Goal: Task Accomplishment & Management: Complete application form

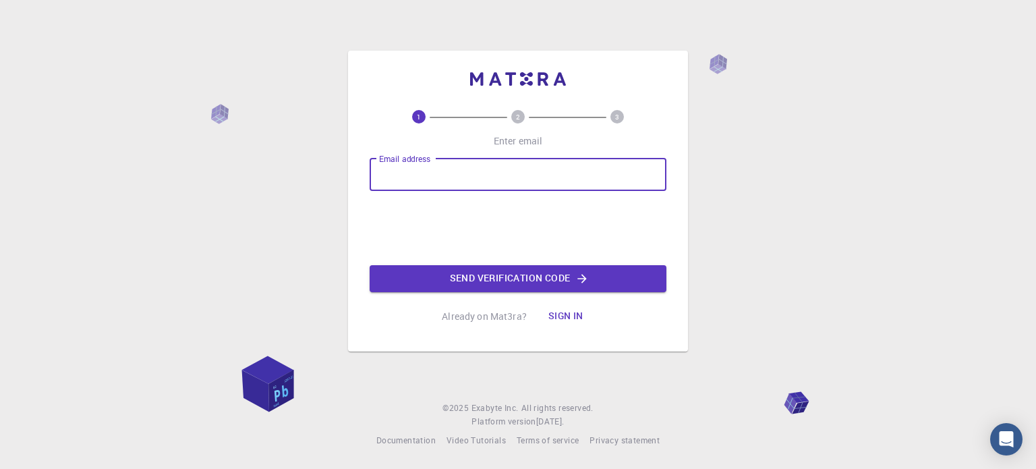
type input "[EMAIL_ADDRESS][DOMAIN_NAME]"
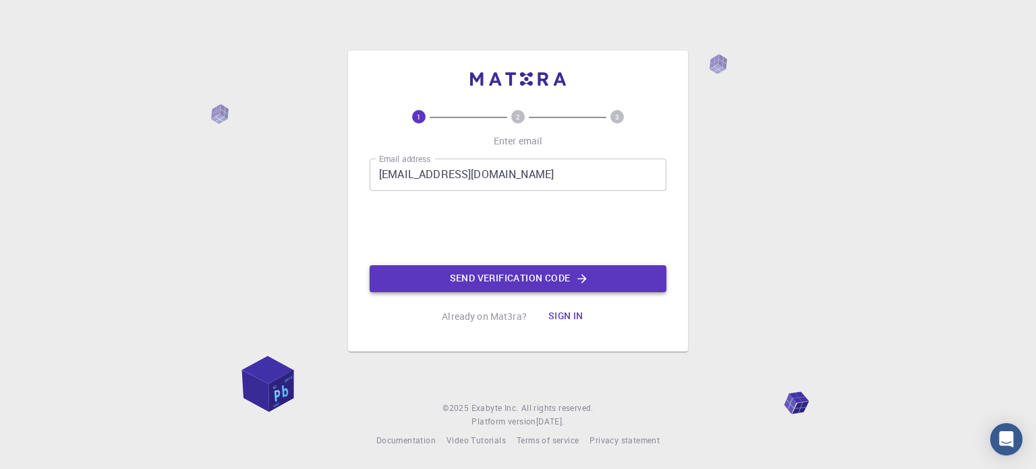
click at [496, 270] on button "Send verification code" at bounding box center [518, 278] width 297 height 27
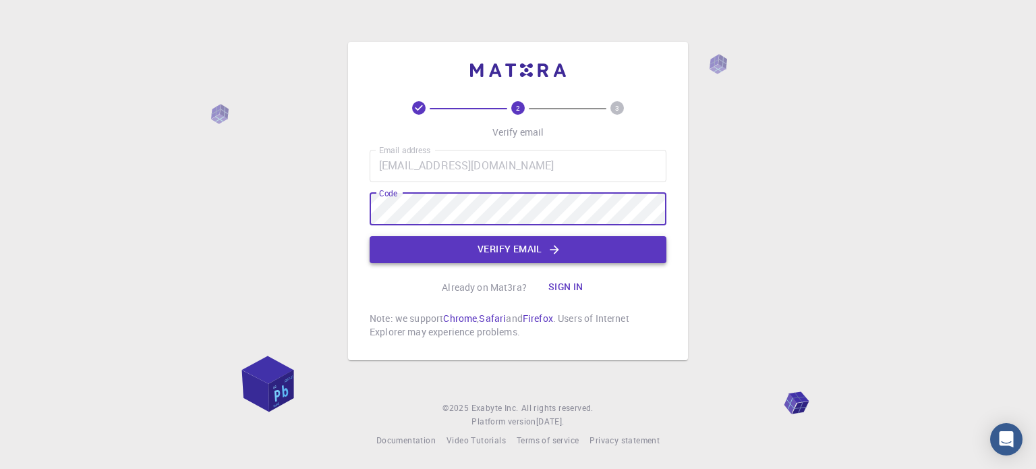
click at [581, 254] on button "Verify email" at bounding box center [518, 249] width 297 height 27
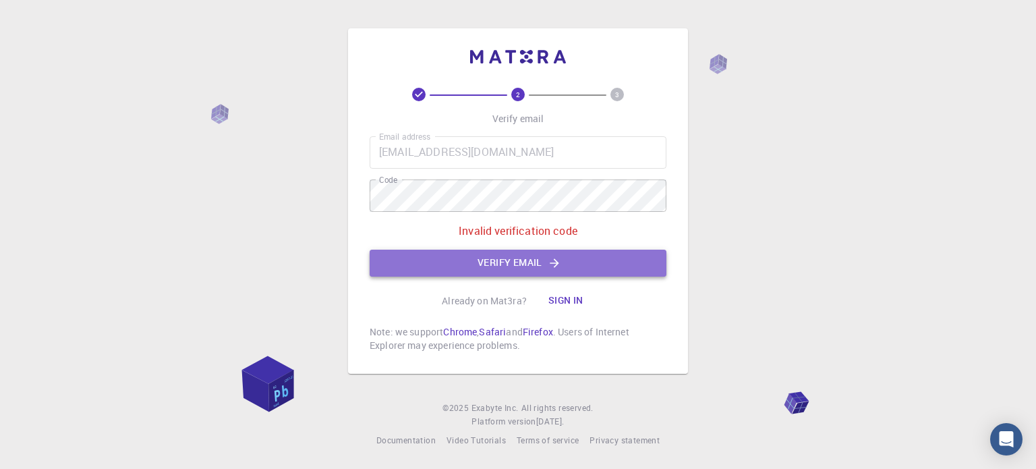
click at [433, 256] on button "Verify email" at bounding box center [518, 263] width 297 height 27
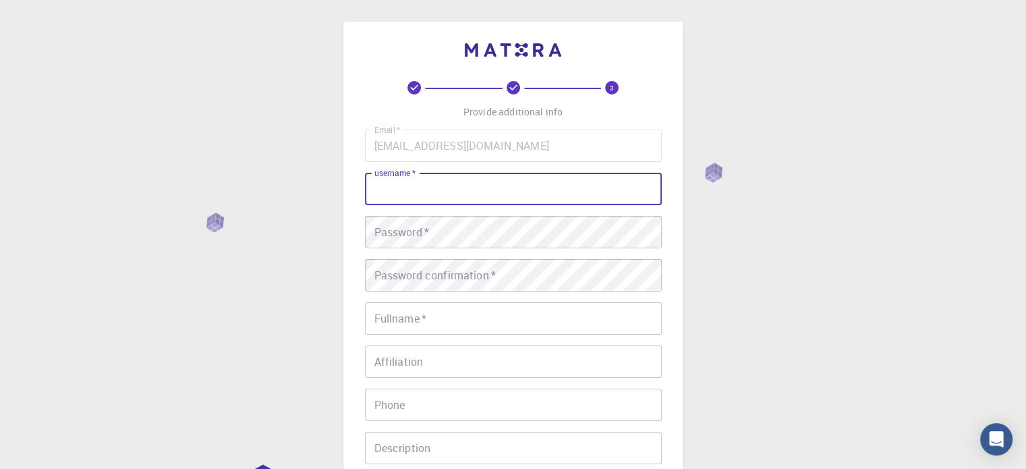
click at [443, 183] on input "username   *" at bounding box center [513, 189] width 297 height 32
type input "Khomelon"
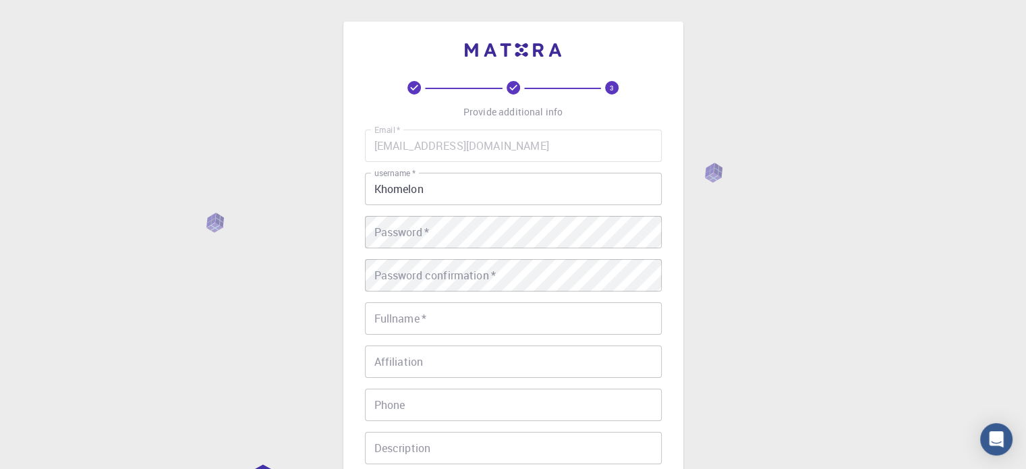
click at [867, 339] on div "3 Provide additional info Email   * [EMAIL_ADDRESS][DOMAIN_NAME] Email   * user…" at bounding box center [513, 343] width 1026 height 687
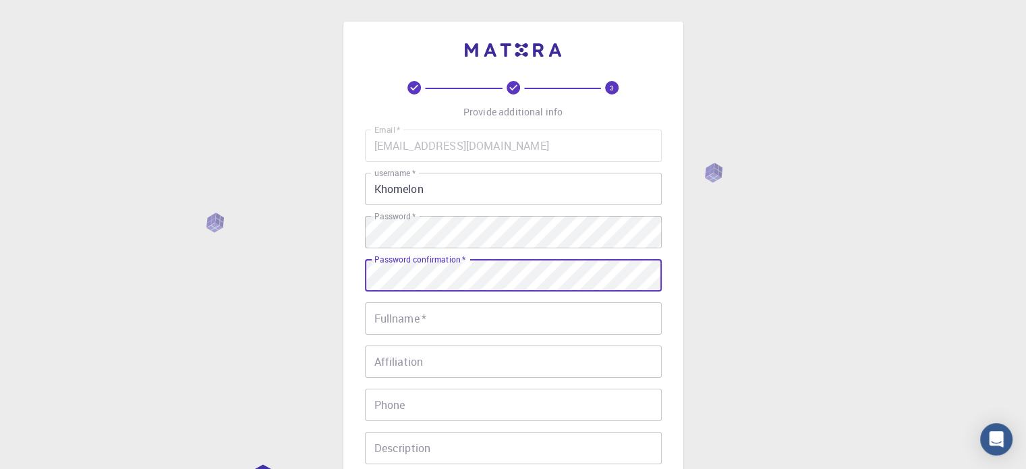
click at [441, 326] on input "Fullname   *" at bounding box center [513, 318] width 297 height 32
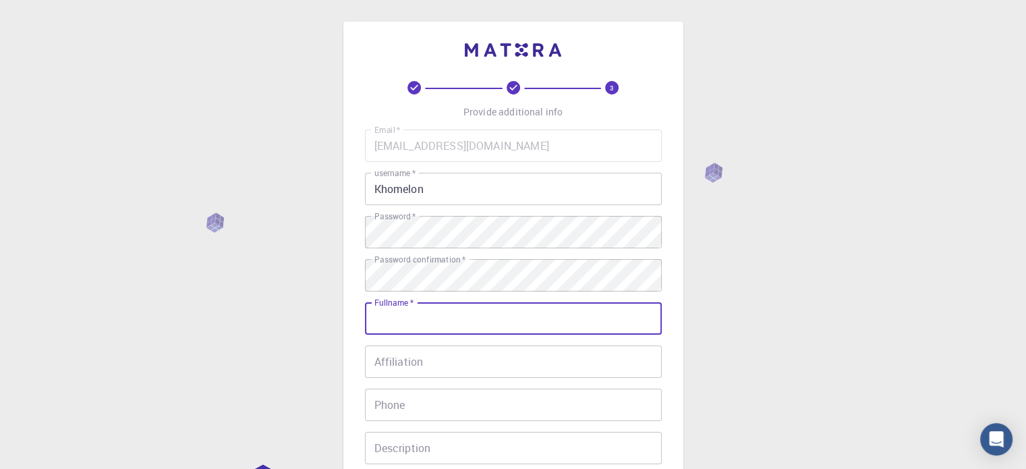
type input "[PERSON_NAME]"
type input "081330349046"
click at [469, 363] on input "Affiliation" at bounding box center [513, 361] width 297 height 32
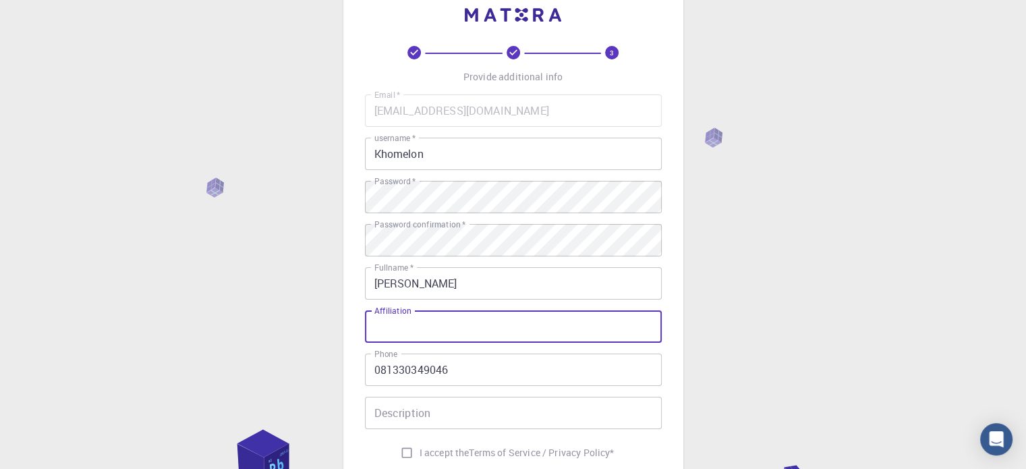
scroll to position [67, 0]
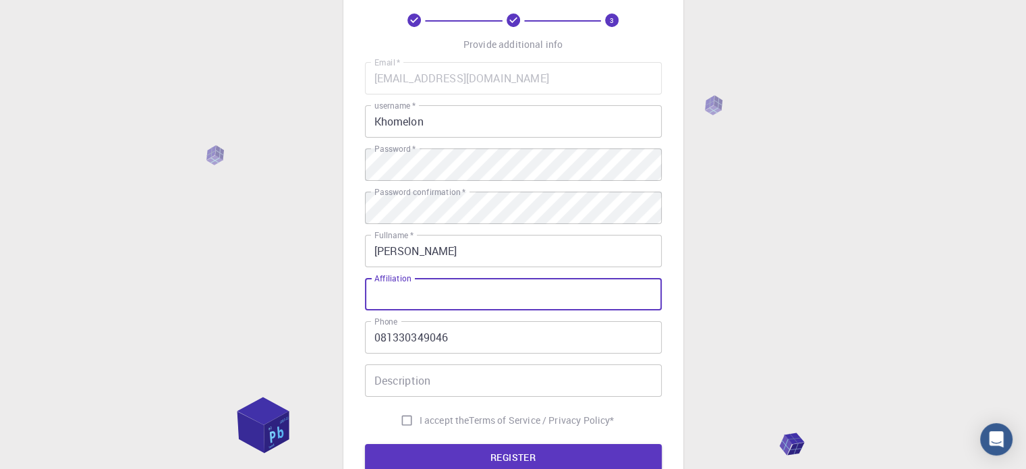
type input "H"
type input "[GEOGRAPHIC_DATA]"
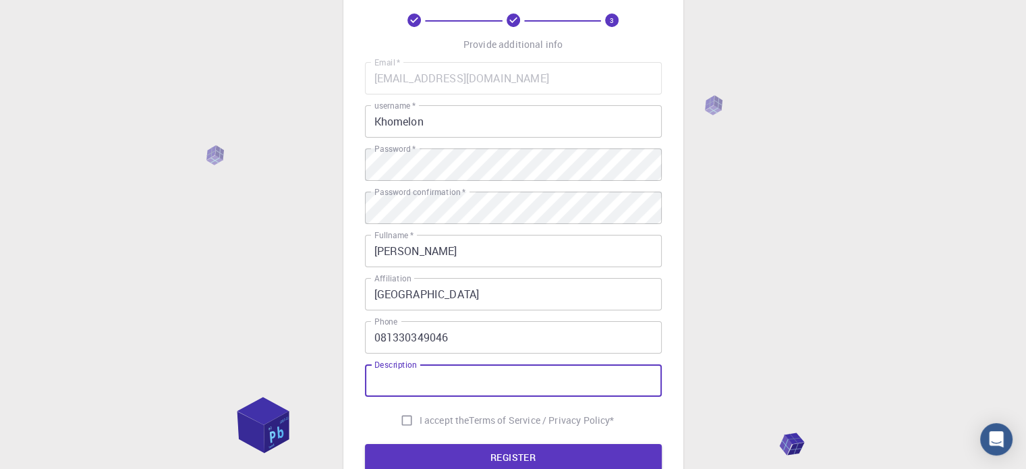
click at [462, 385] on input "Description" at bounding box center [513, 380] width 297 height 32
click at [399, 418] on input "I accept the Terms of Service / Privacy Policy *" at bounding box center [407, 420] width 26 height 26
checkbox input "true"
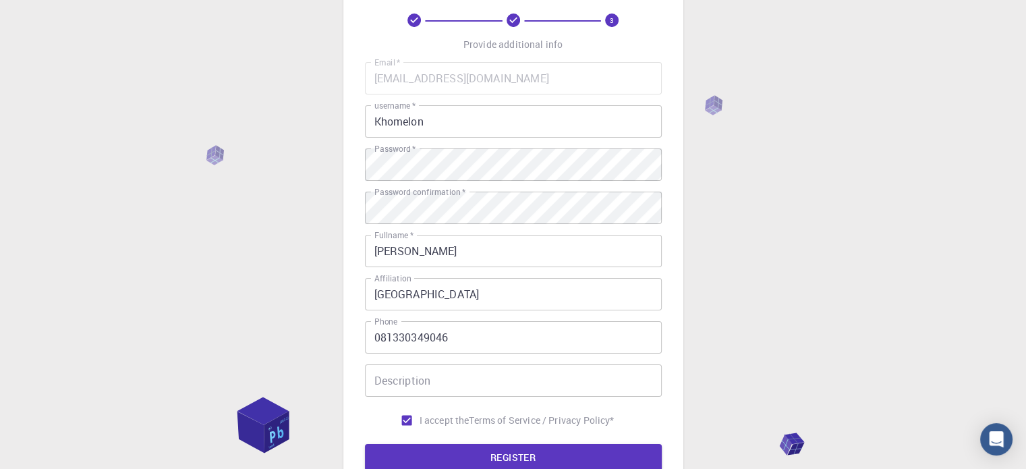
click at [407, 374] on div "Description Description" at bounding box center [513, 380] width 297 height 32
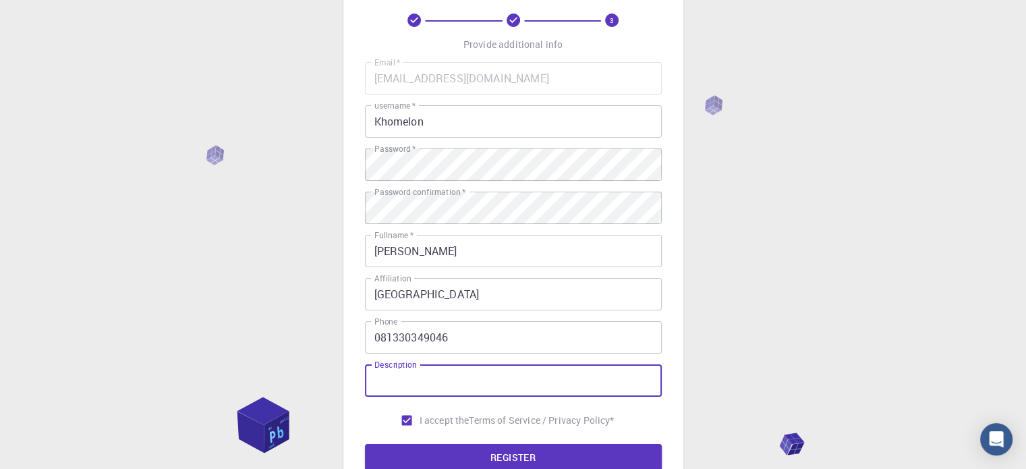
scroll to position [135, 0]
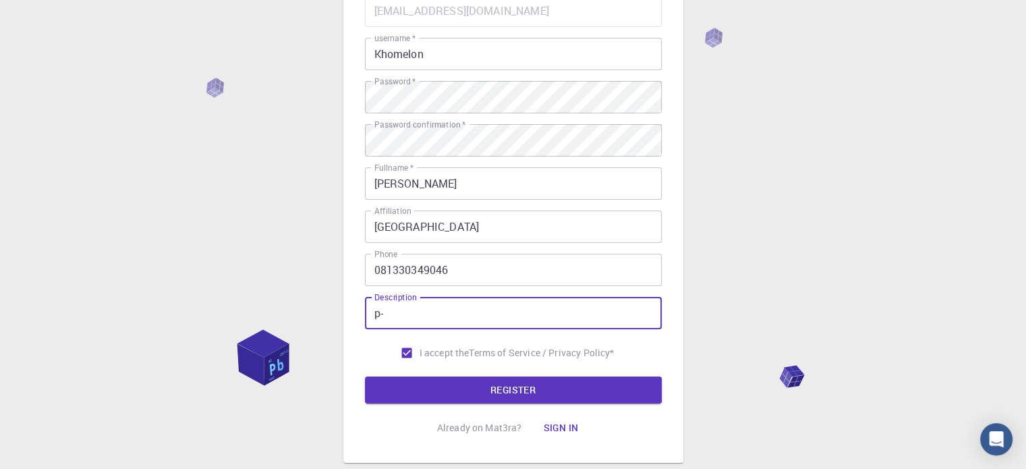
type input "p"
type input "o"
type input "For school Projects"
click at [376, 385] on button "REGISTER" at bounding box center [513, 389] width 297 height 27
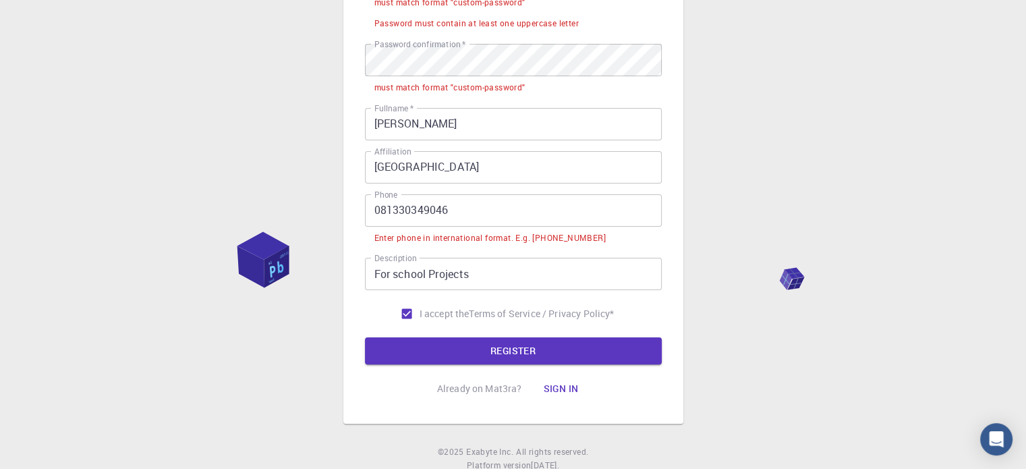
scroll to position [335, 0]
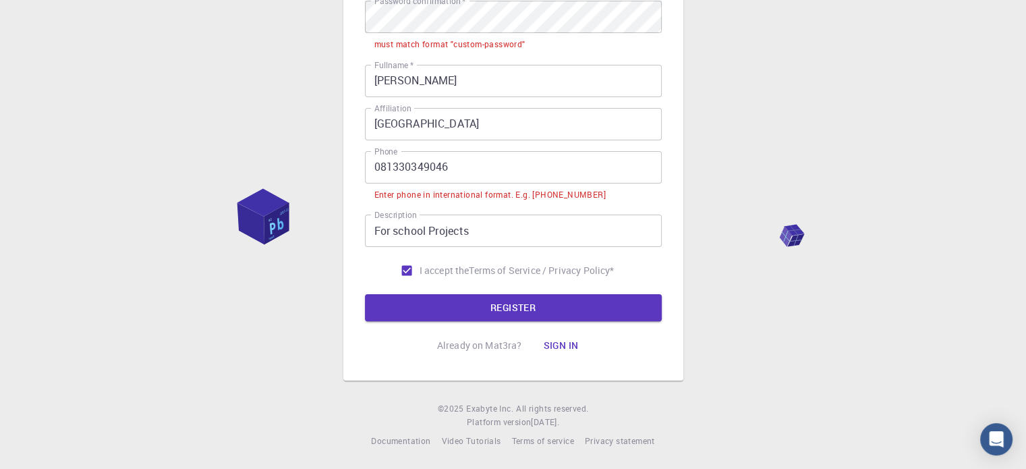
click at [382, 164] on input "081330349046" at bounding box center [513, 167] width 297 height 32
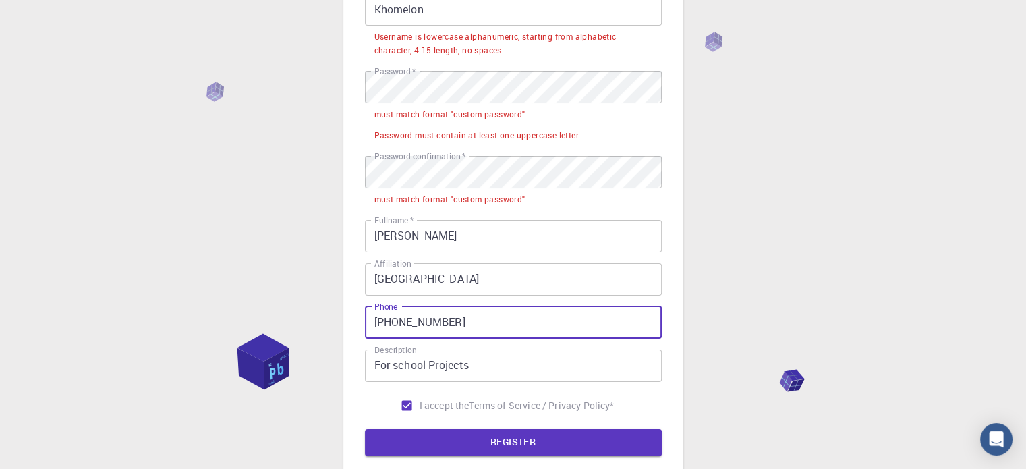
scroll to position [112, 0]
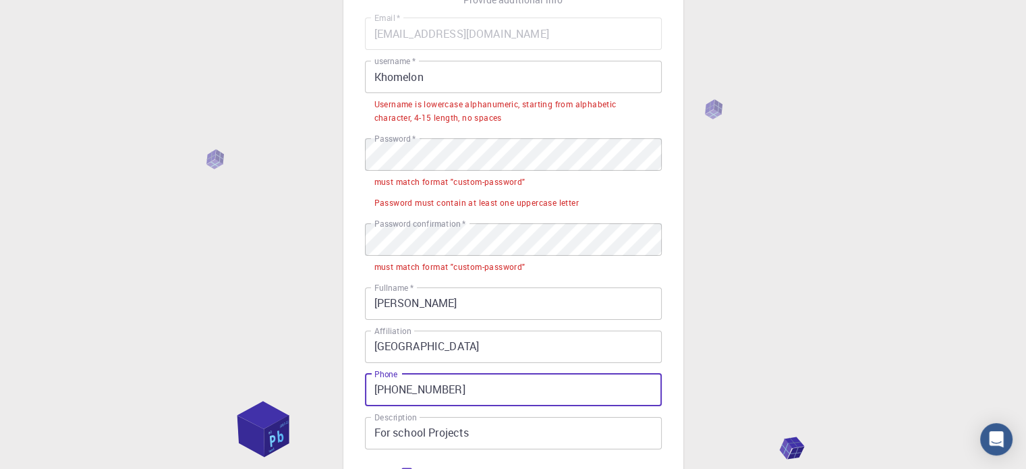
type input "[PHONE_NUMBER]"
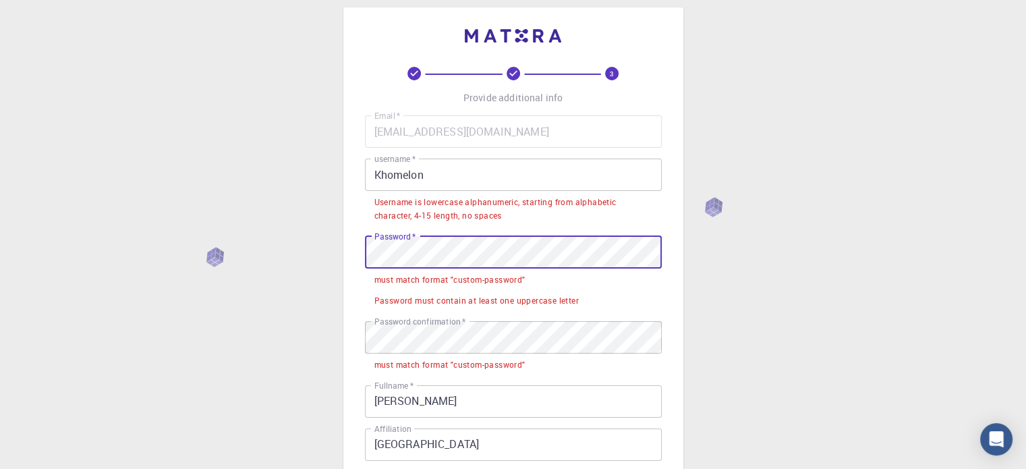
scroll to position [0, 0]
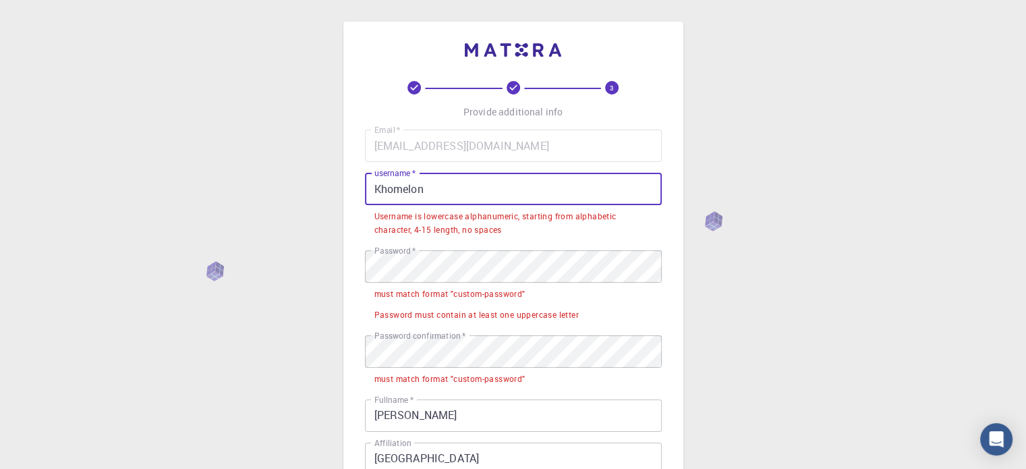
click at [438, 192] on input "Khomelon" at bounding box center [513, 189] width 297 height 32
click at [380, 185] on input "Khomelon" at bounding box center [513, 189] width 297 height 32
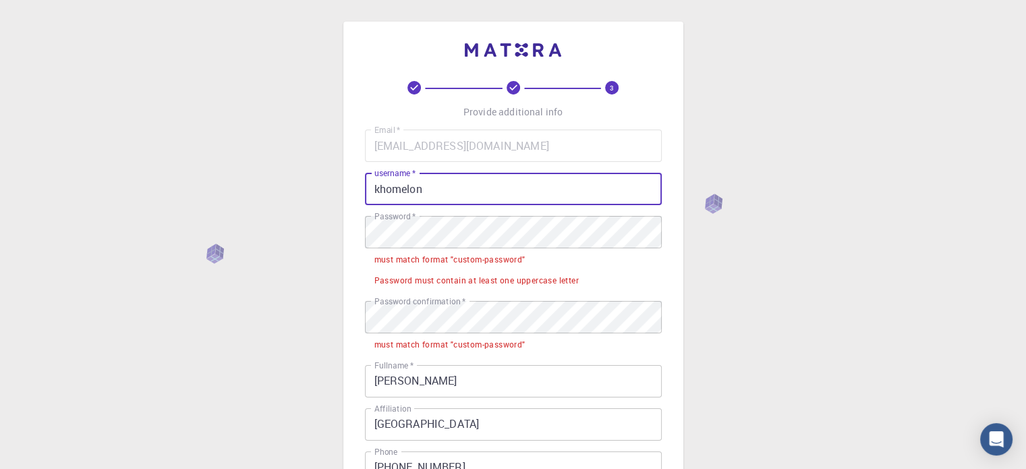
click at [405, 196] on input "khomelon" at bounding box center [513, 189] width 297 height 32
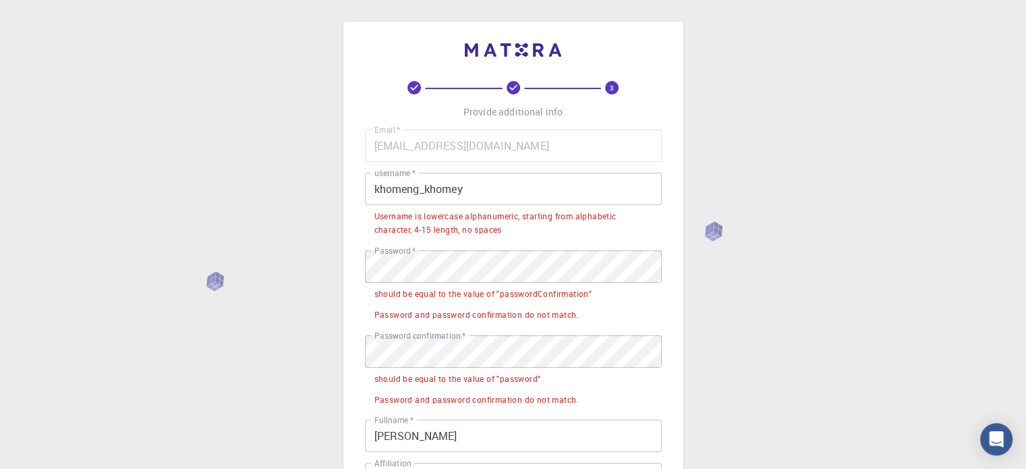
click at [270, 365] on div "3 Provide additional info Email   * [EMAIL_ADDRESS][DOMAIN_NAME] Email   * user…" at bounding box center [513, 402] width 1026 height 804
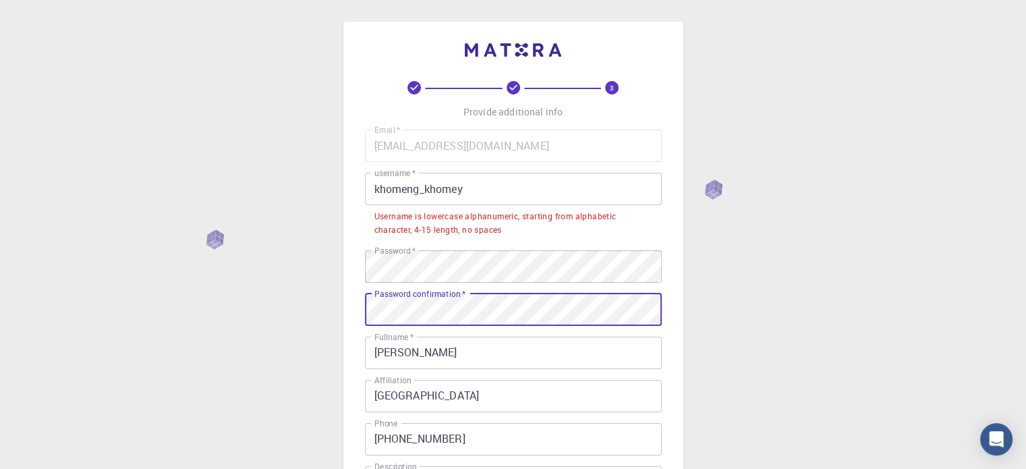
click at [515, 188] on input "khomeng_khomey" at bounding box center [513, 189] width 297 height 32
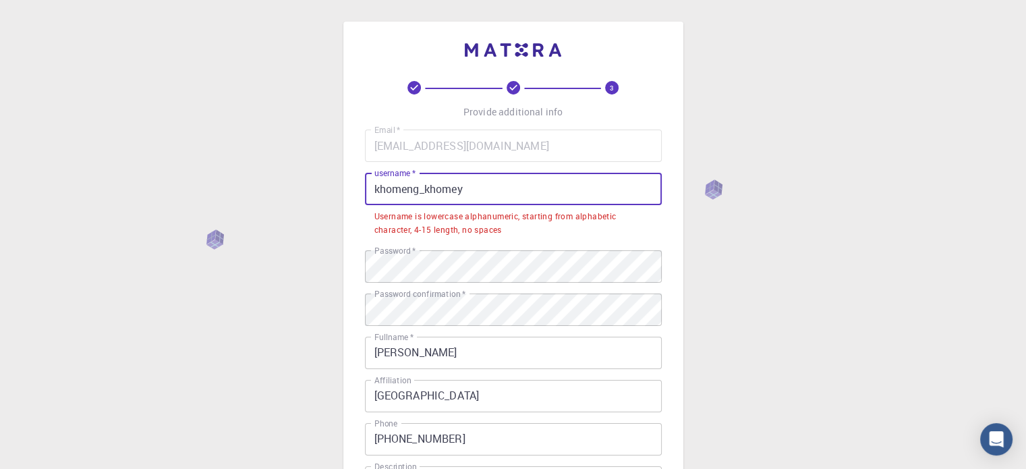
click at [427, 190] on input "khomeng_khomey" at bounding box center [513, 189] width 297 height 32
click at [467, 185] on input "khomeng_khomey" at bounding box center [513, 189] width 297 height 32
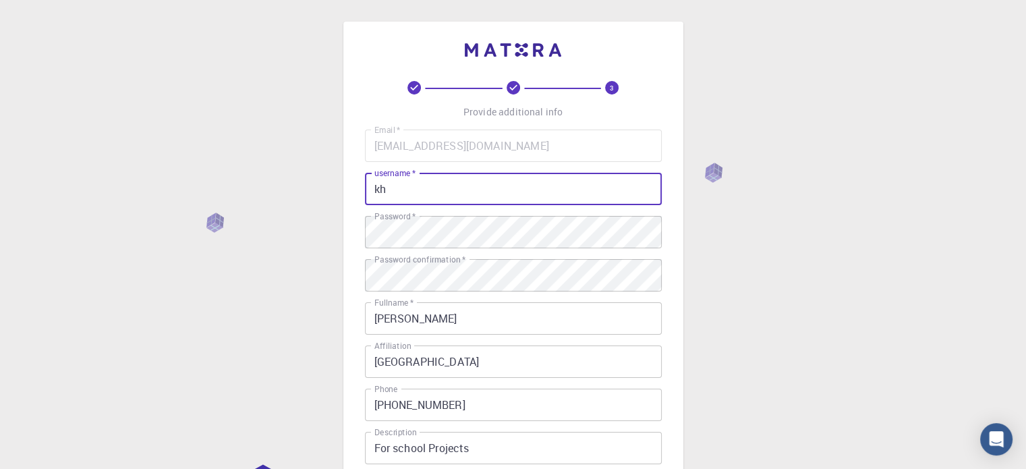
type input "k"
type input "K"
type input "H"
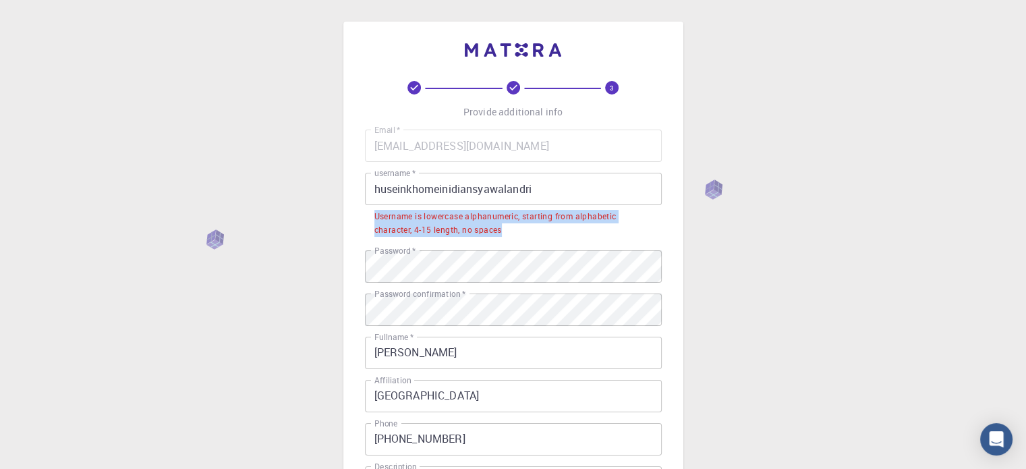
drag, startPoint x: 370, startPoint y: 212, endPoint x: 513, endPoint y: 231, distance: 144.1
click at [513, 231] on li "Username is lowercase alphanumeric, starting from alphabetic character, 4-15 le…" at bounding box center [513, 222] width 297 height 34
copy div "Username is lowercase alphanumeric, starting from alphabetic character, 4-15 le…"
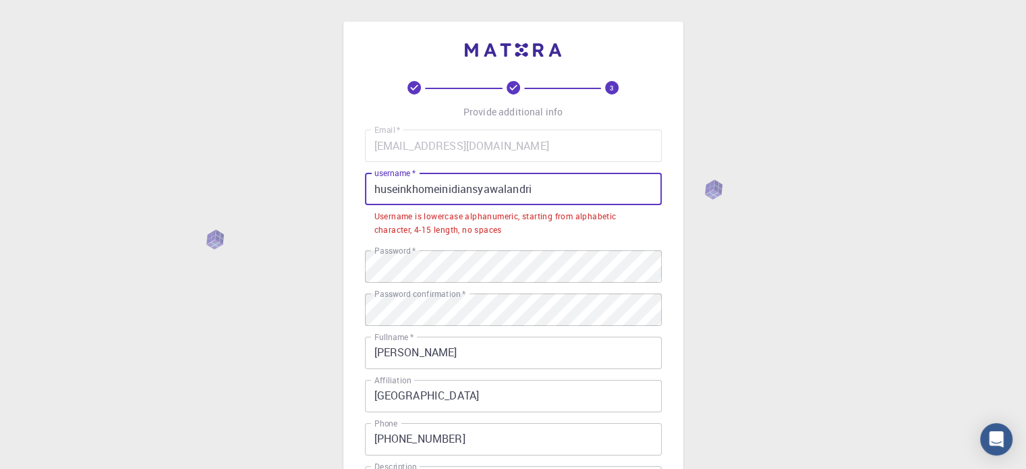
click at [458, 177] on input "huseinkhomeinidiansyawalandri" at bounding box center [513, 189] width 297 height 32
paste input "khomelon12"
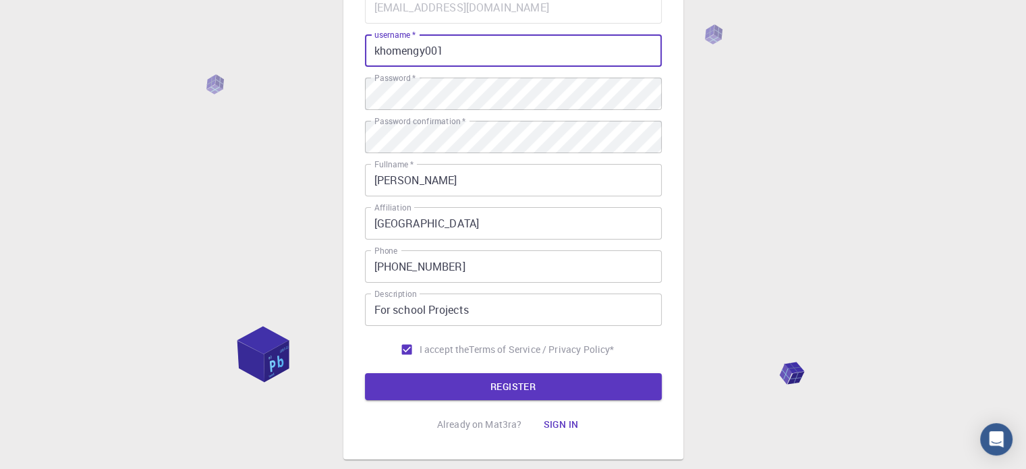
scroll to position [217, 0]
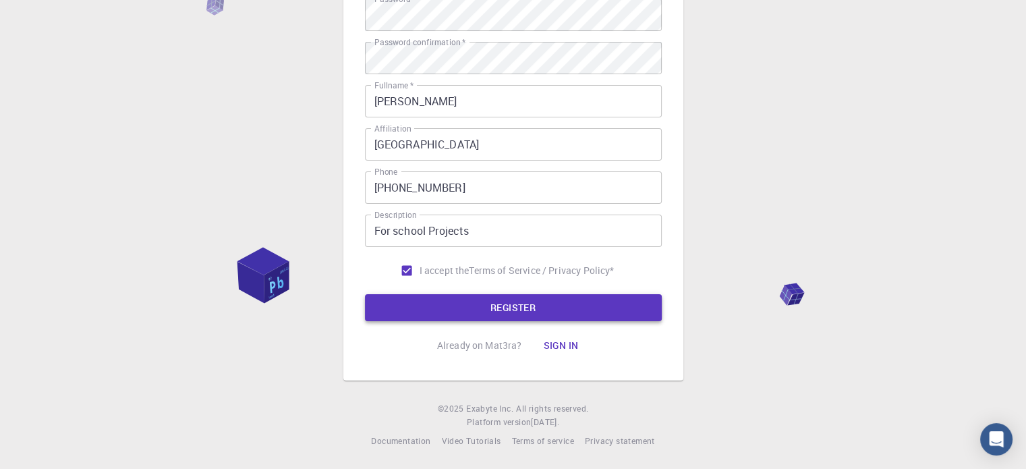
type input "khomengy001"
click at [478, 314] on button "REGISTER" at bounding box center [513, 307] width 297 height 27
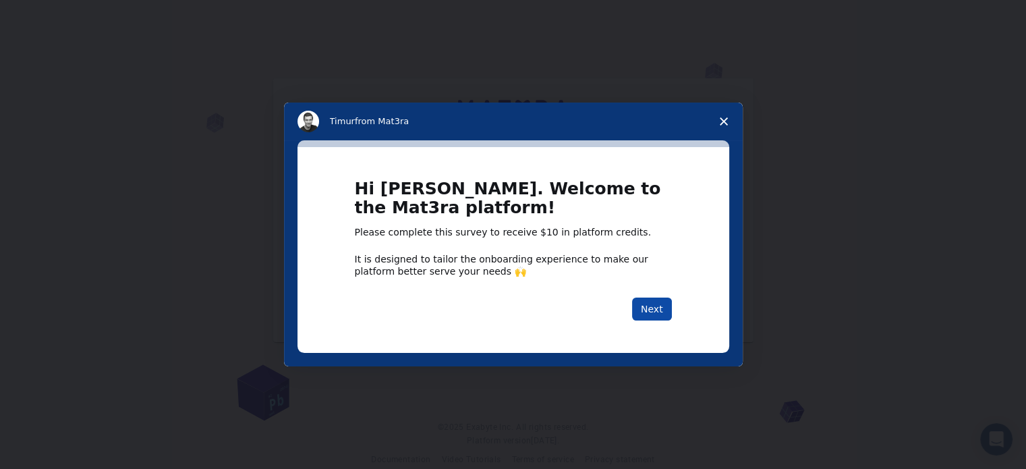
click at [656, 310] on button "Next" at bounding box center [652, 308] width 40 height 23
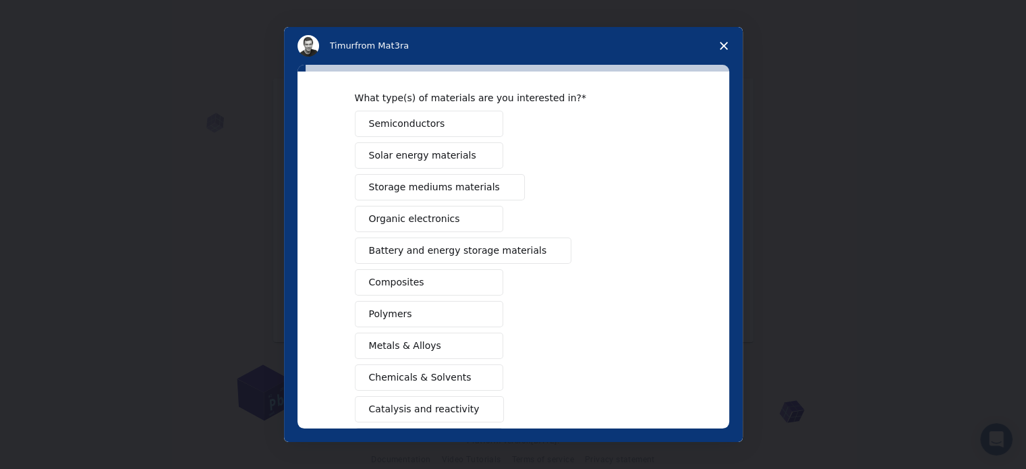
scroll to position [67, 0]
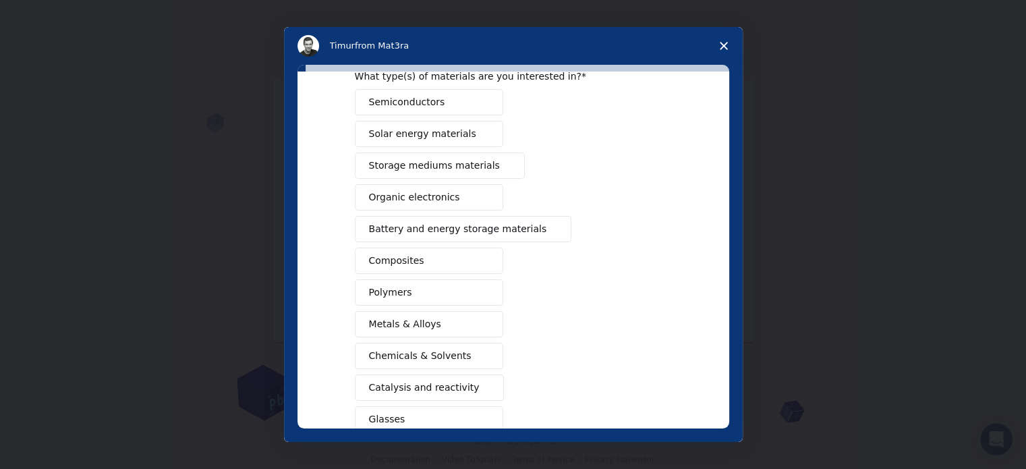
click at [454, 255] on button "Composites" at bounding box center [429, 261] width 148 height 26
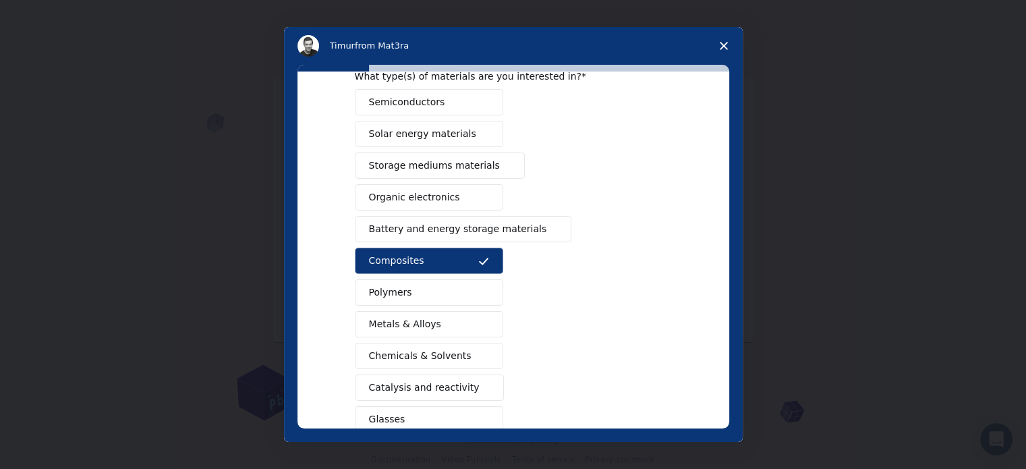
scroll to position [135, 0]
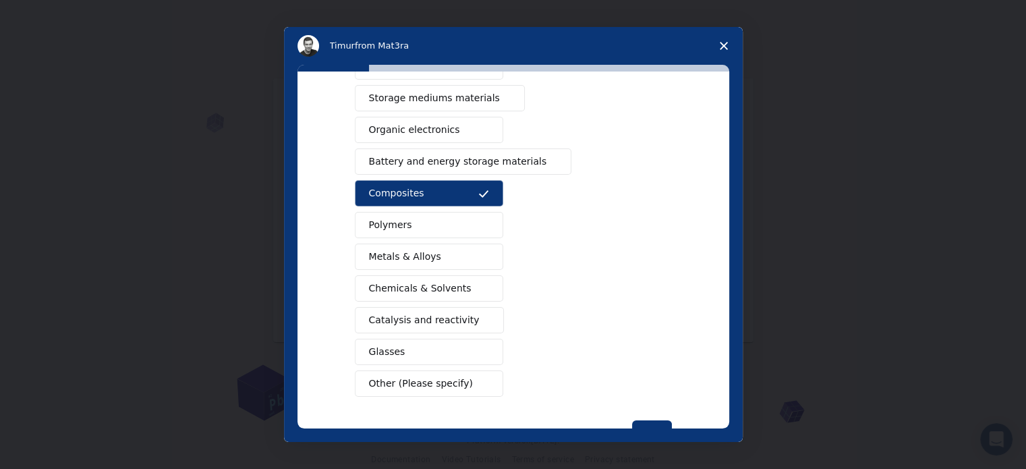
click at [465, 227] on button "Polymers" at bounding box center [429, 225] width 148 height 26
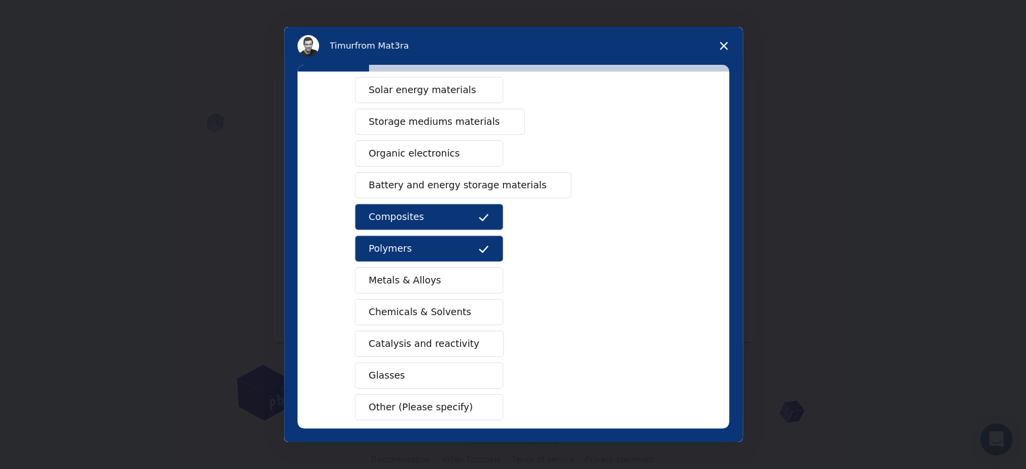
scroll to position [178, 0]
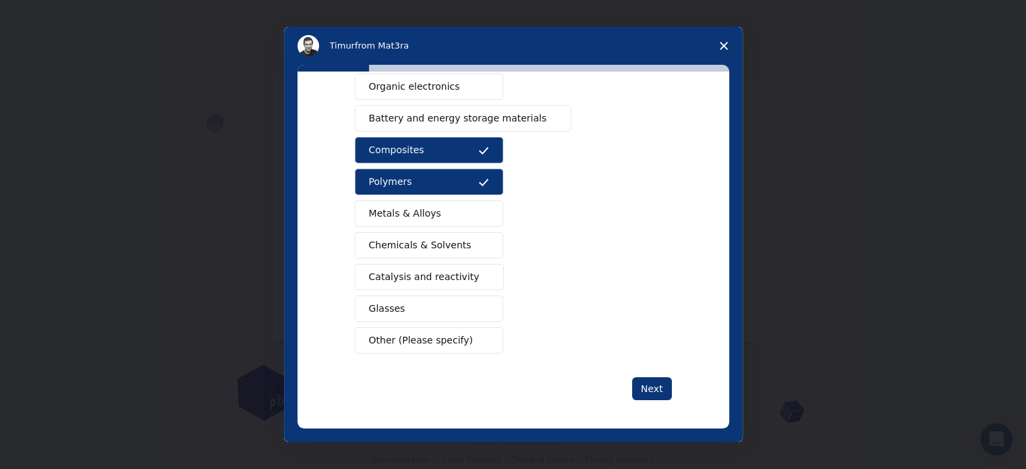
click at [499, 118] on span "Battery and energy storage materials" at bounding box center [458, 118] width 178 height 14
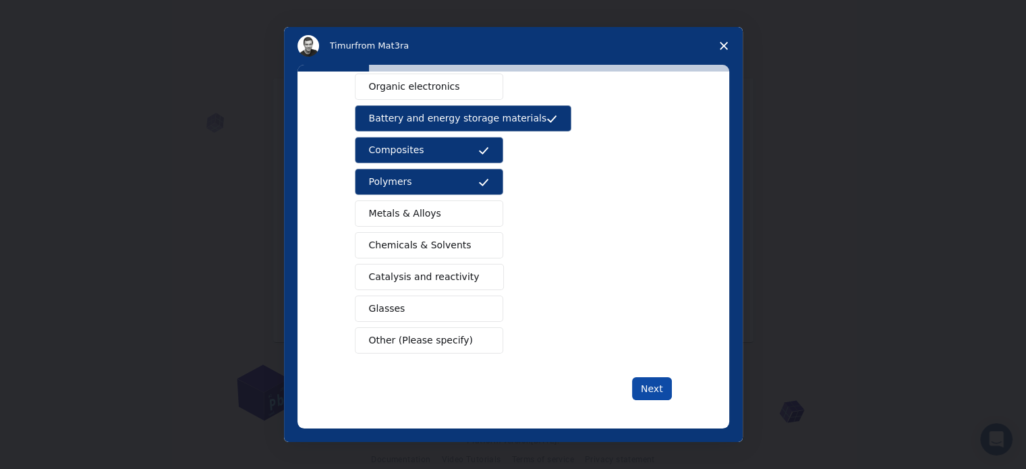
click at [650, 388] on button "Next" at bounding box center [652, 388] width 40 height 23
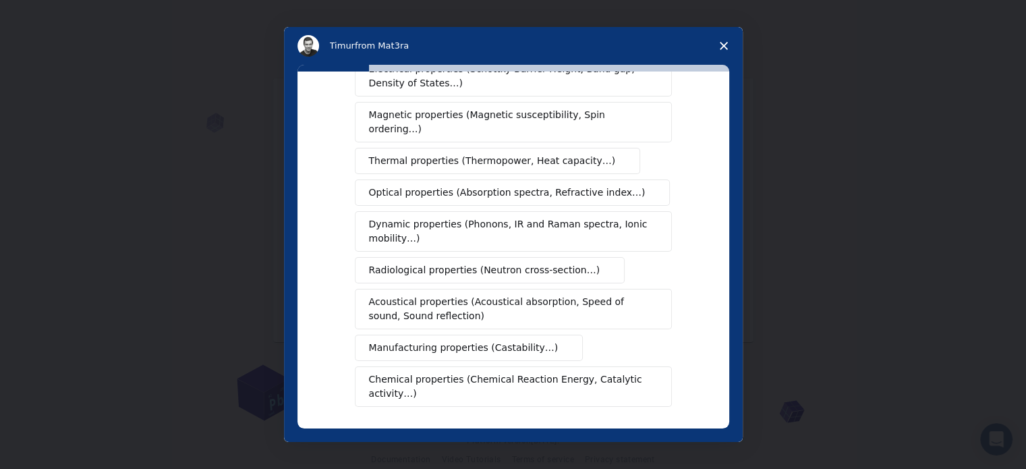
scroll to position [135, 0]
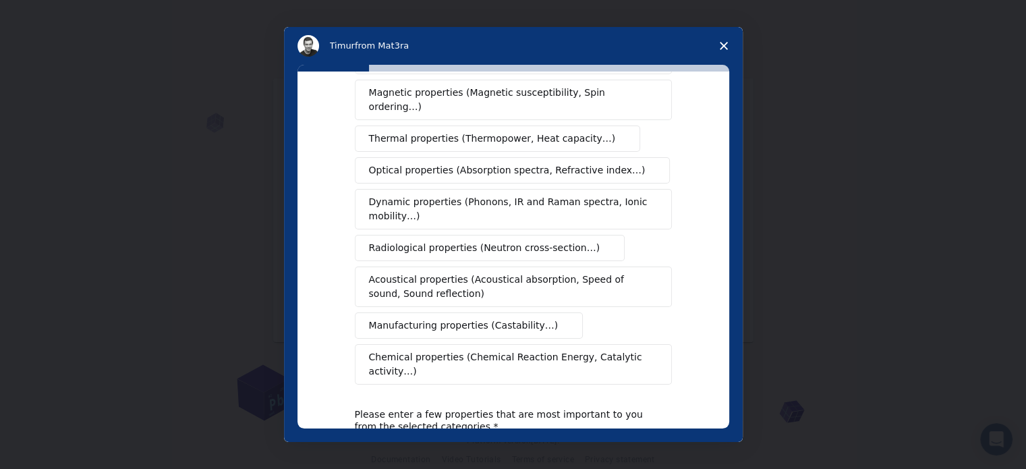
click at [475, 132] on span "Thermal properties (Thermopower, Heat capacity…)" at bounding box center [492, 139] width 247 height 14
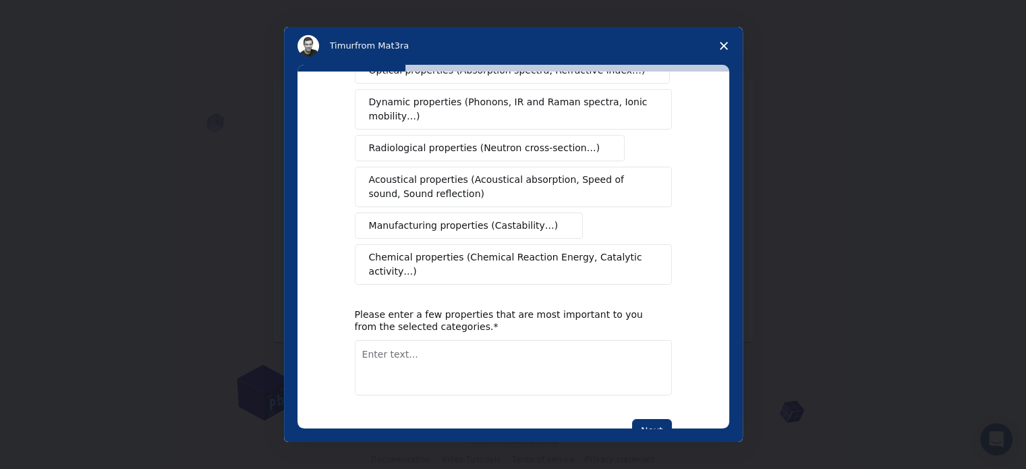
scroll to position [248, 0]
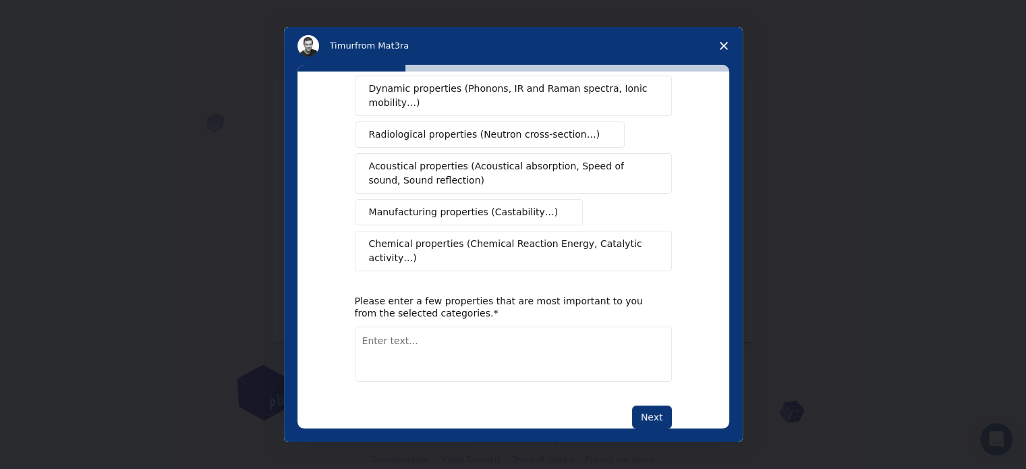
click at [390, 326] on textarea "Enter text..." at bounding box center [513, 353] width 317 height 55
type textarea "S"
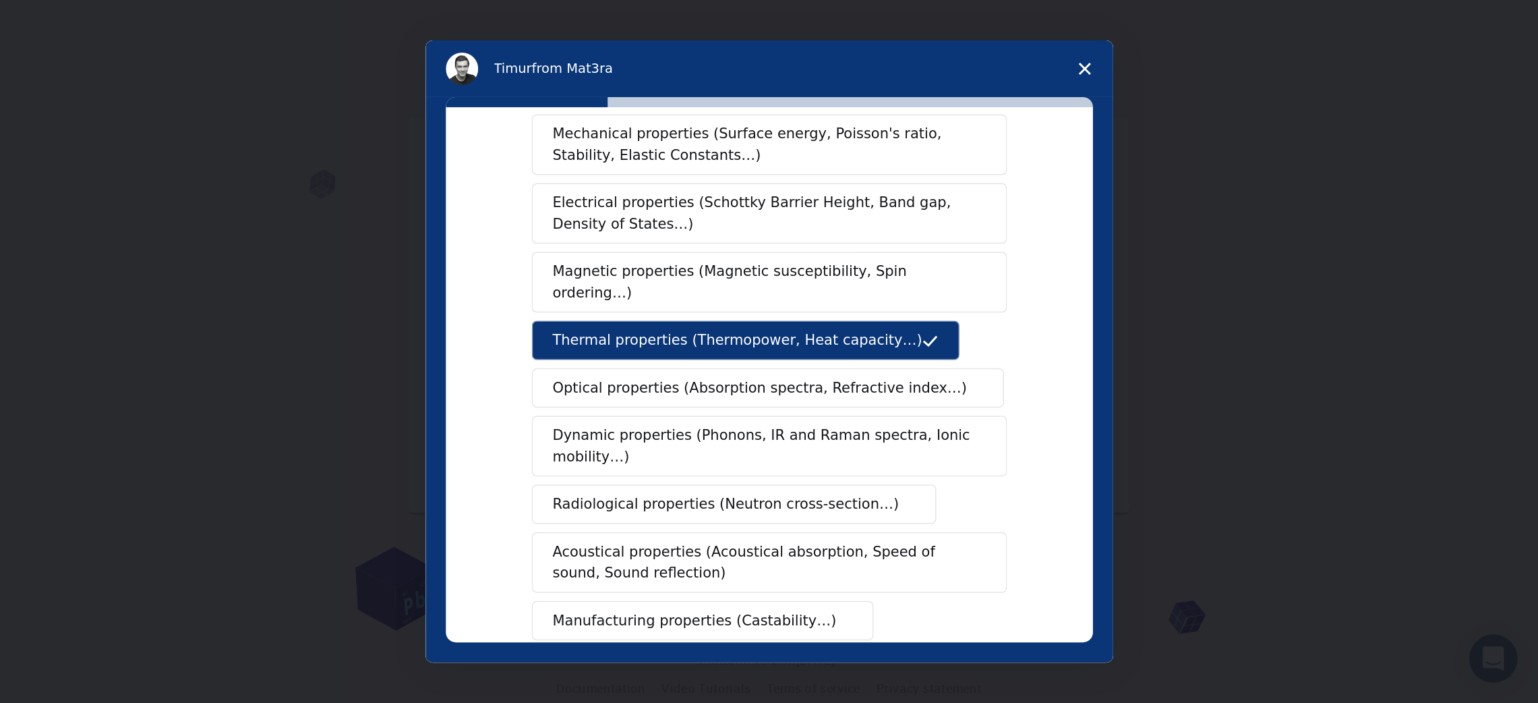
scroll to position [0, 0]
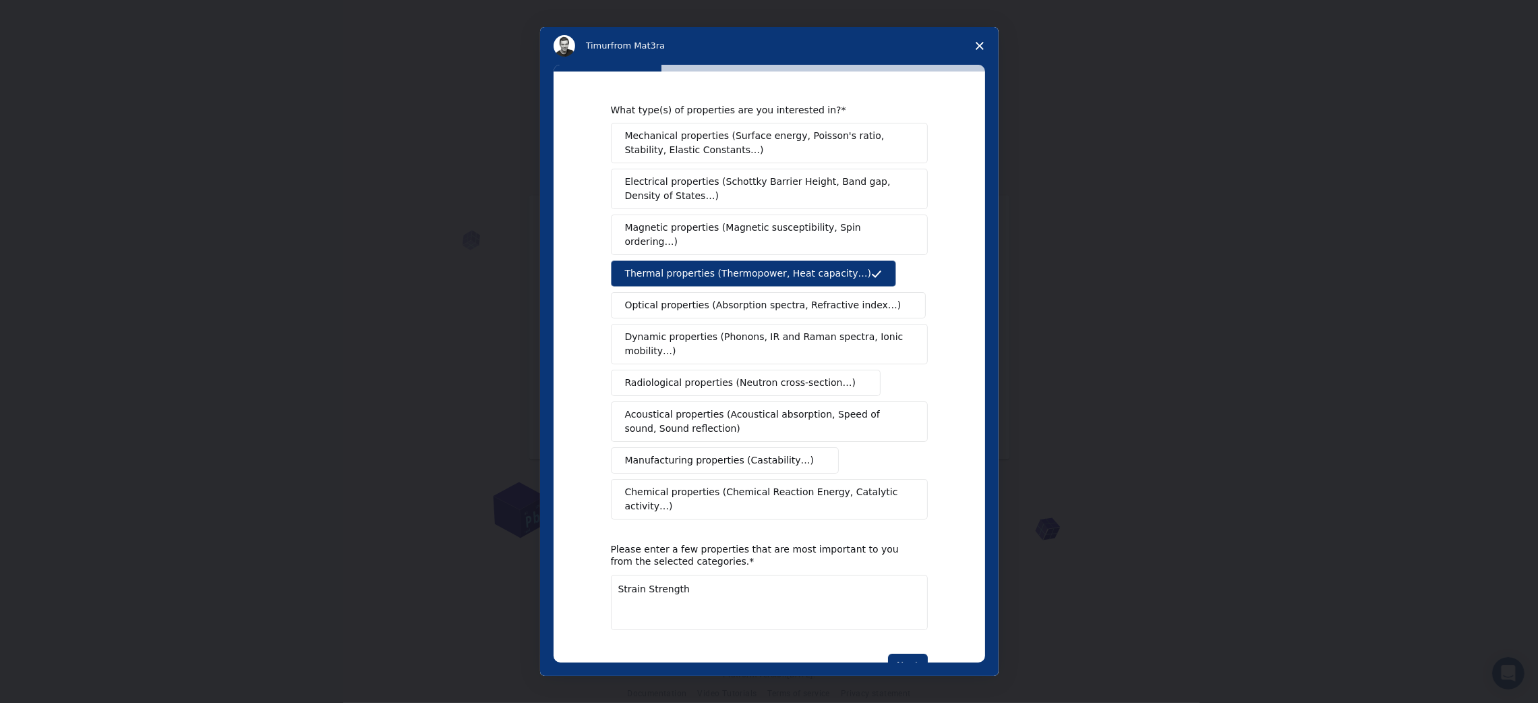
type textarea "Strain Strength"
click at [582, 468] on div "What type(s) of properties are you interested in? Mechanical properties (Surfac…" at bounding box center [770, 366] width 432 height 591
click at [592, 140] on div "What type(s) of properties are you interested in? Mechanical properties (Surfac…" at bounding box center [770, 366] width 432 height 591
drag, startPoint x: 600, startPoint y: 617, endPoint x: 598, endPoint y: 610, distance: 7.7
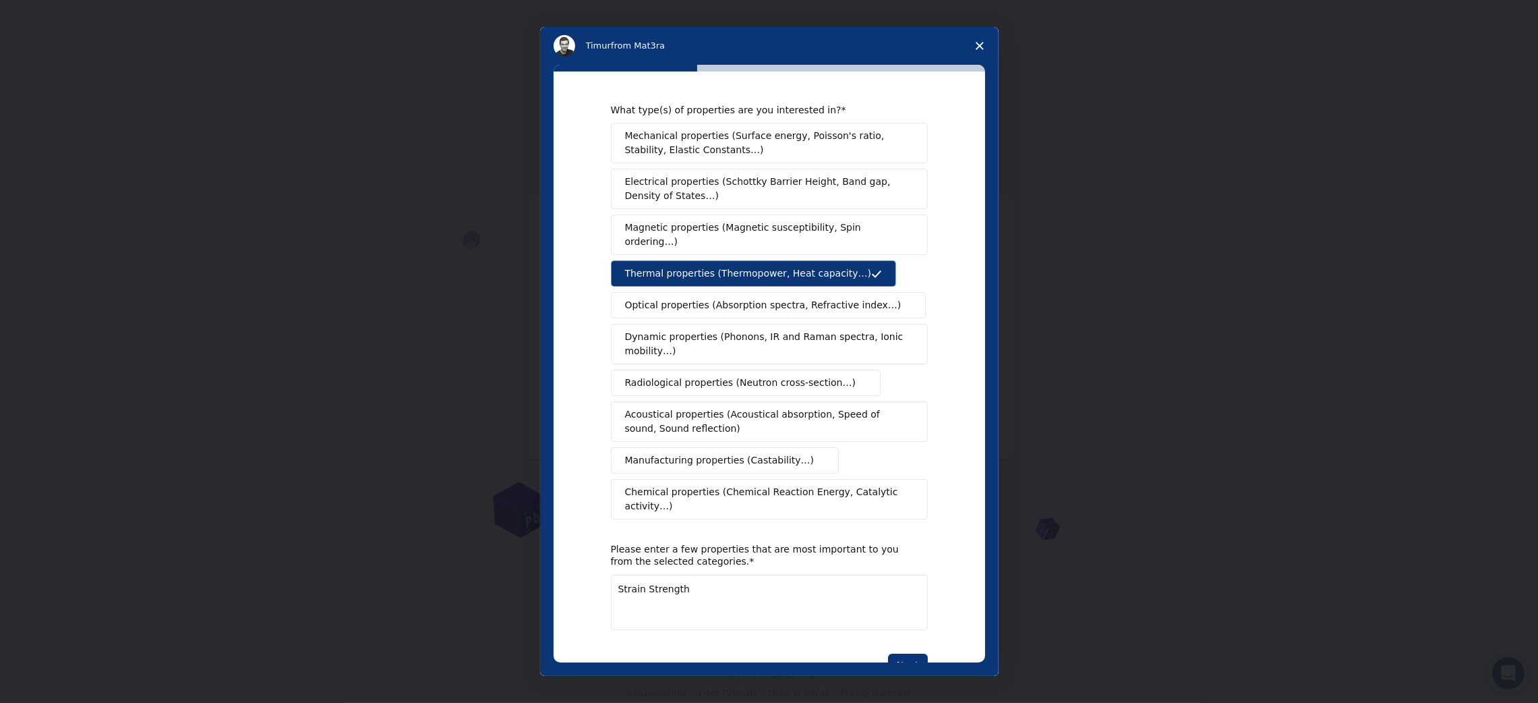
click at [598, 468] on div "What type(s) of properties are you interested in? Mechanical properties (Surfac…" at bounding box center [770, 366] width 432 height 591
